Goal: Use online tool/utility: Utilize a website feature to perform a specific function

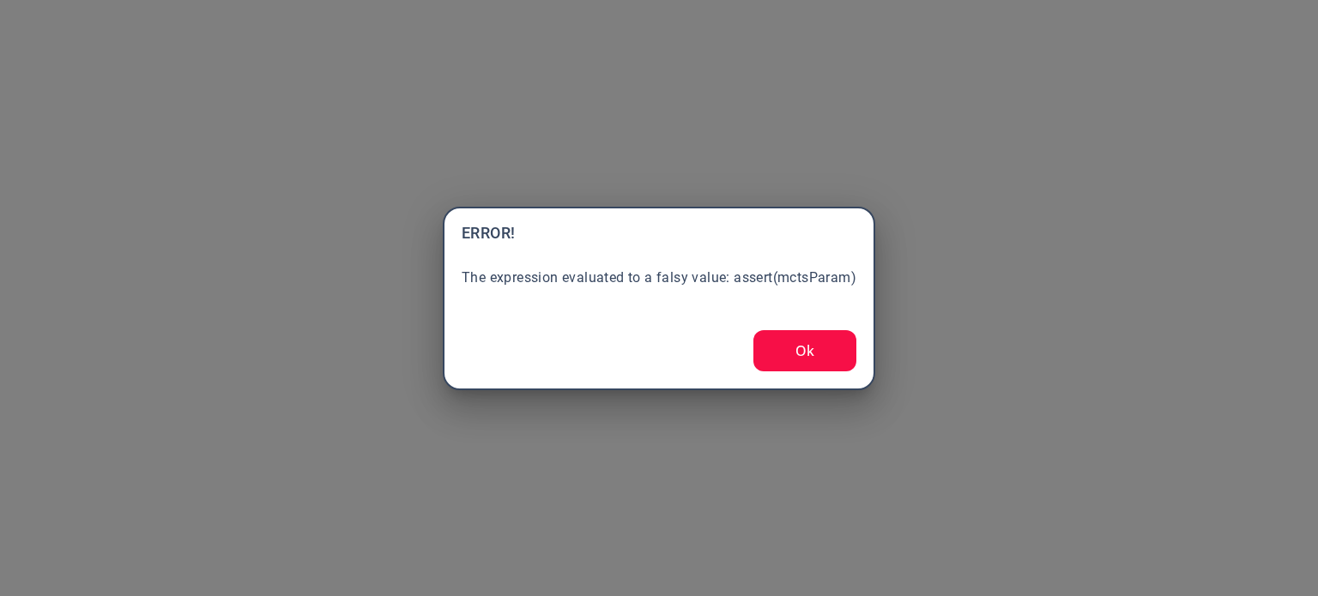
click at [792, 339] on button "Ok" at bounding box center [804, 350] width 103 height 41
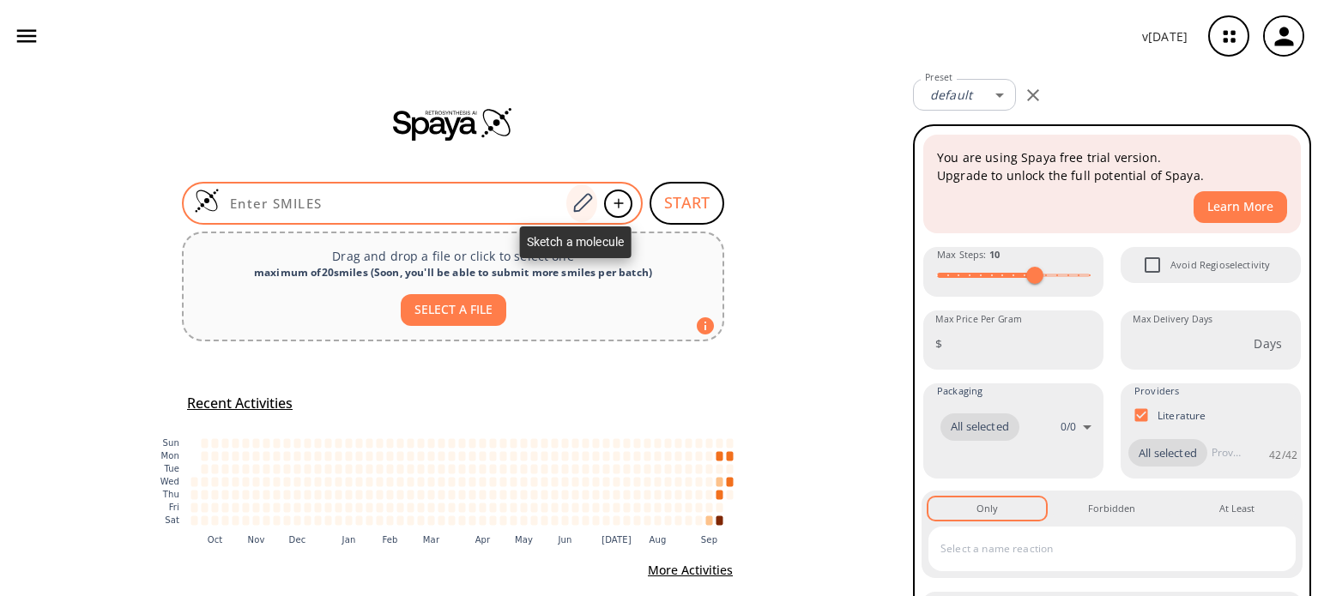
click at [575, 195] on icon at bounding box center [582, 203] width 23 height 22
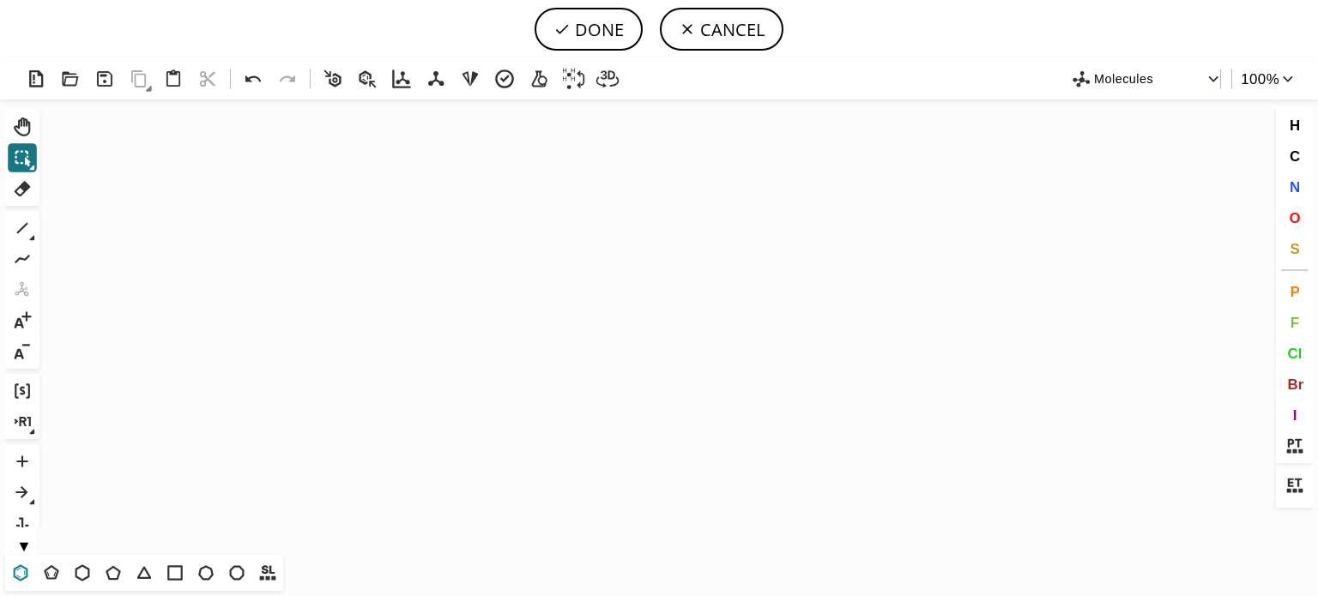
click at [21, 568] on icon at bounding box center [20, 573] width 22 height 22
click at [414, 338] on icon "Created with [PERSON_NAME] 2.3.0" at bounding box center [658, 328] width 1225 height 456
drag, startPoint x: 87, startPoint y: 575, endPoint x: 195, endPoint y: 479, distance: 144.6
click at [88, 574] on icon at bounding box center [82, 573] width 22 height 22
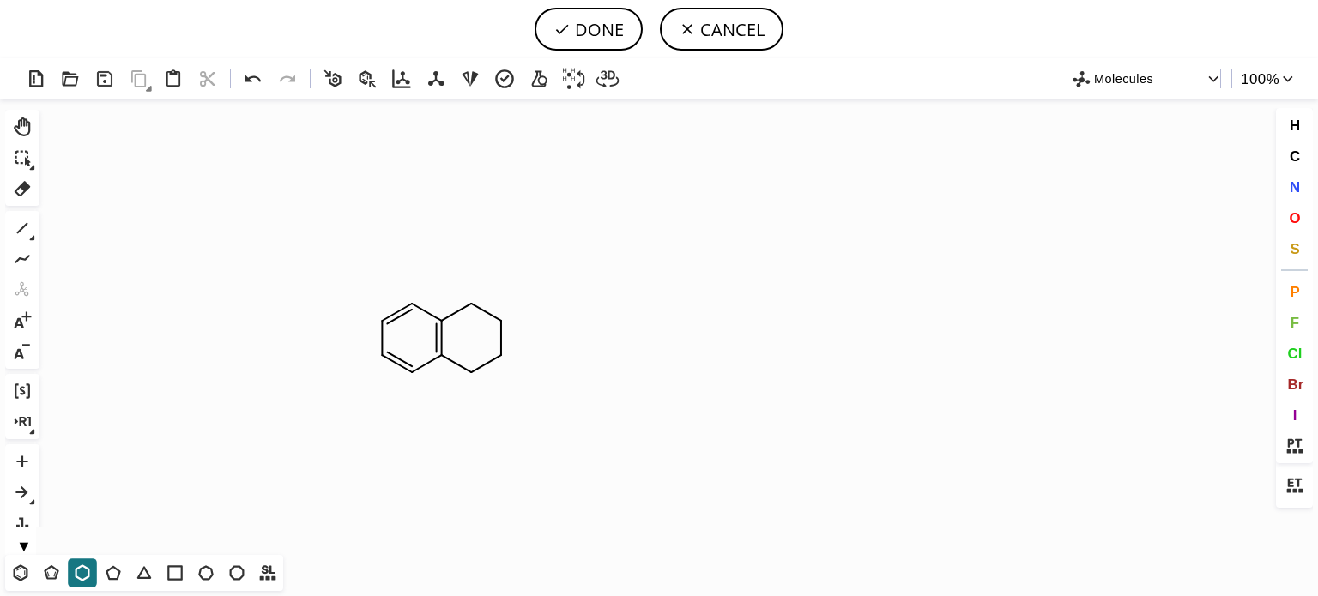
drag, startPoint x: 17, startPoint y: 231, endPoint x: 92, endPoint y: 228, distance: 74.7
click at [21, 230] on icon at bounding box center [22, 228] width 22 height 22
click at [1297, 219] on span "O" at bounding box center [1294, 217] width 11 height 16
click at [471, 281] on tspan "O" at bounding box center [466, 278] width 9 height 13
drag, startPoint x: 474, startPoint y: 275, endPoint x: 463, endPoint y: 288, distance: 17.2
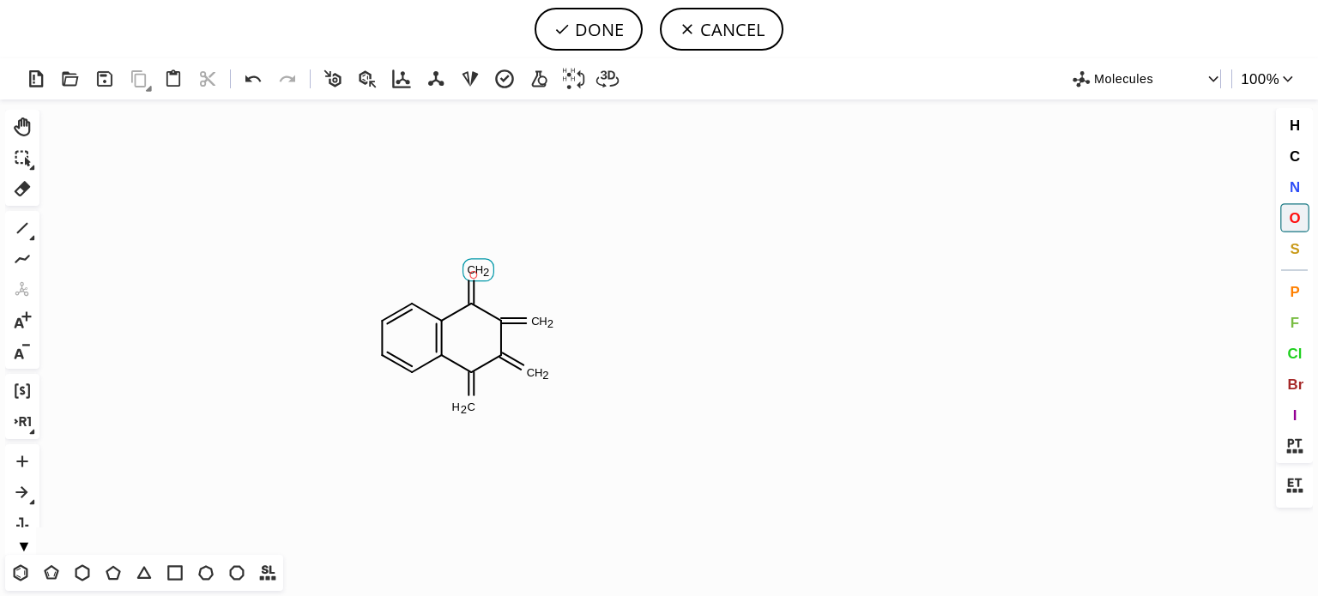
click at [473, 275] on tspan "O" at bounding box center [473, 275] width 9 height 13
click at [475, 411] on tspan "O" at bounding box center [475, 411] width 9 height 13
drag, startPoint x: 542, startPoint y: 378, endPoint x: 563, endPoint y: 349, distance: 35.0
click at [541, 376] on tspan "O" at bounding box center [542, 378] width 9 height 13
click at [527, 322] on tspan "O" at bounding box center [527, 322] width 9 height 13
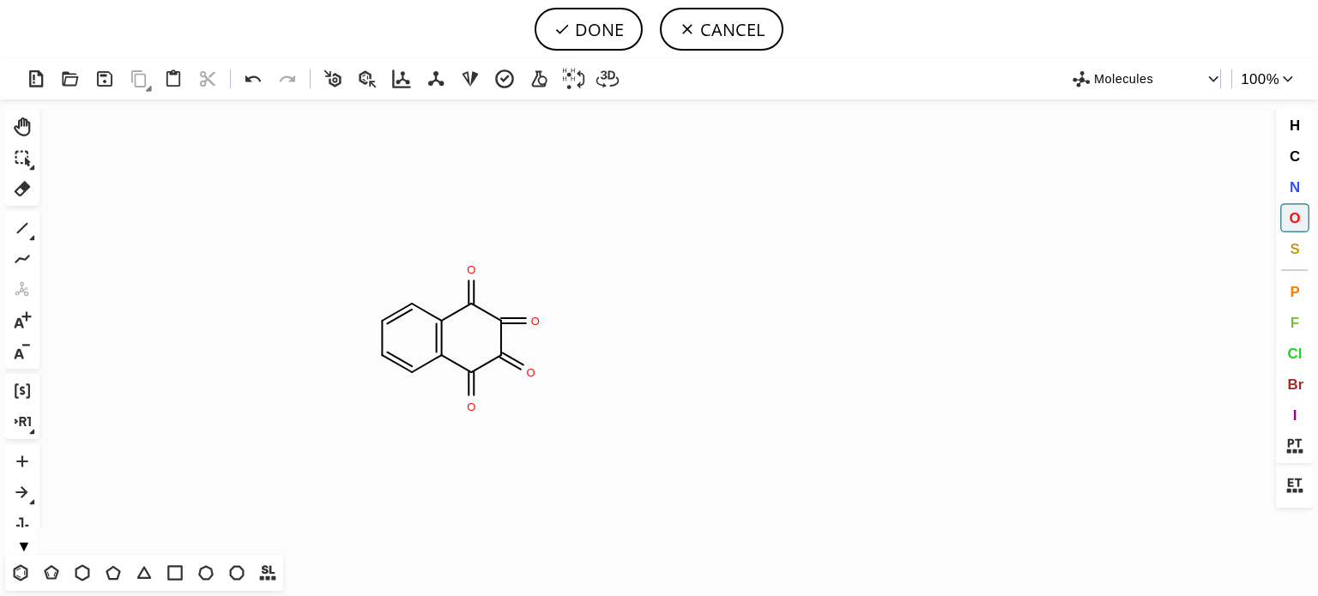
drag, startPoint x: 594, startPoint y: 25, endPoint x: 602, endPoint y: 30, distance: 10.0
click at [594, 26] on button "DONE" at bounding box center [589, 29] width 108 height 43
type input "C1C=CC2C(=O)C(=O)C(=O)C(=O)C=2C=1"
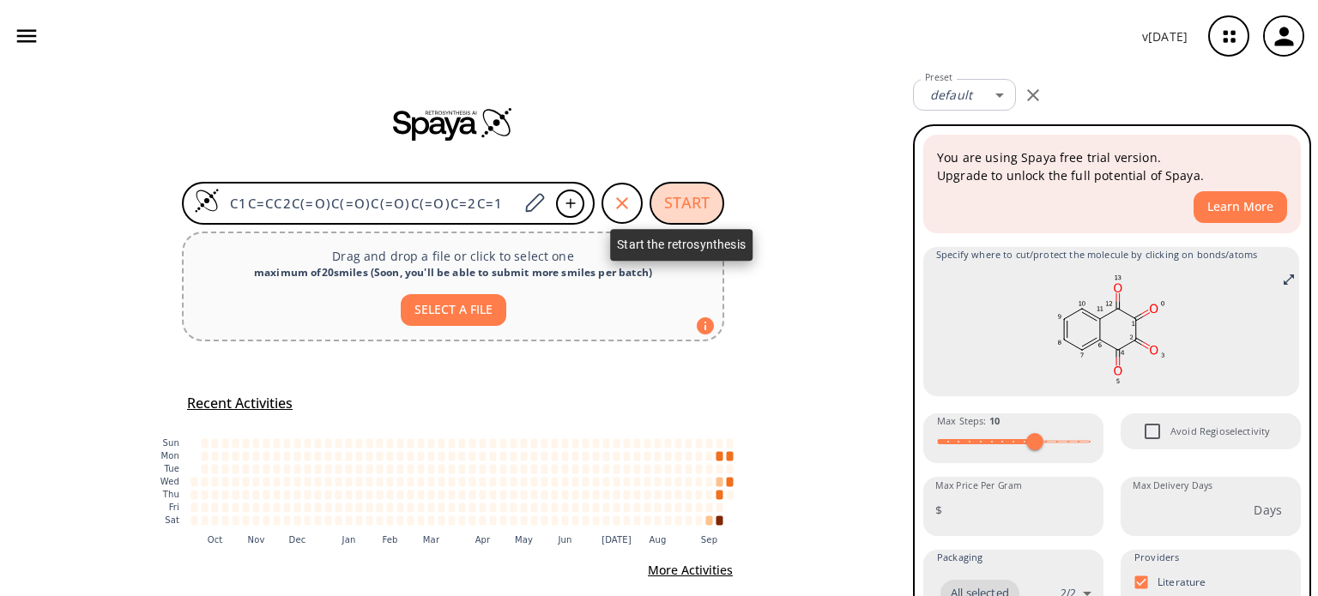
click at [673, 208] on button "START" at bounding box center [687, 203] width 75 height 43
